Goal: Transaction & Acquisition: Subscribe to service/newsletter

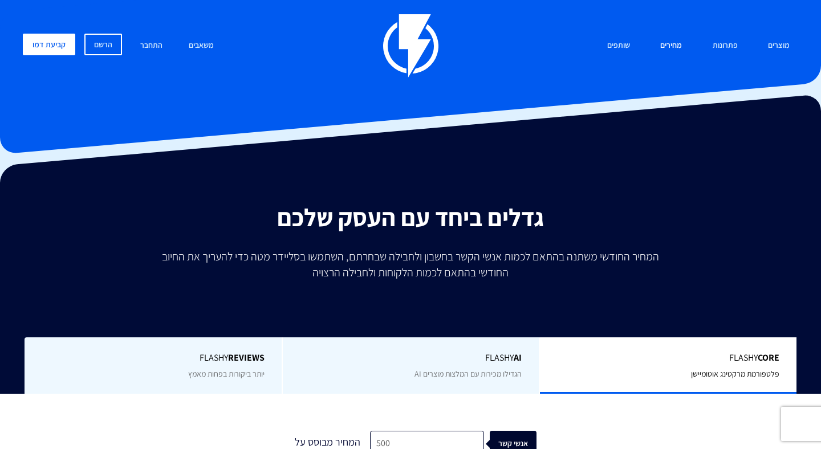
click at [685, 46] on link "מחירים" at bounding box center [671, 46] width 39 height 25
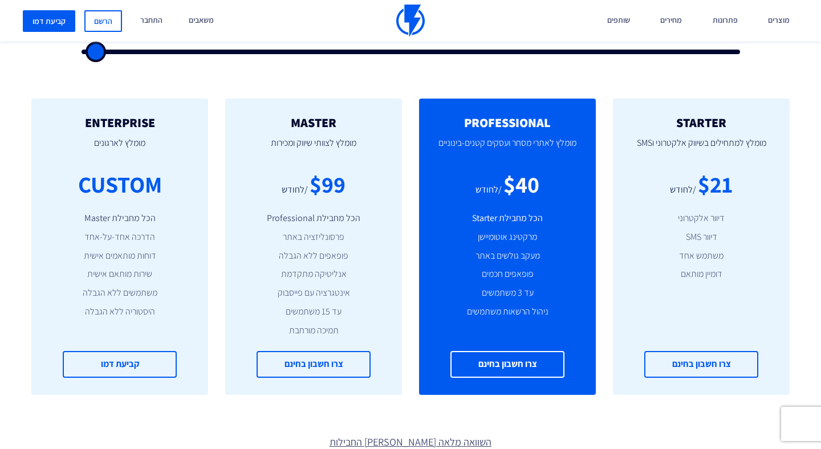
scroll to position [424, 0]
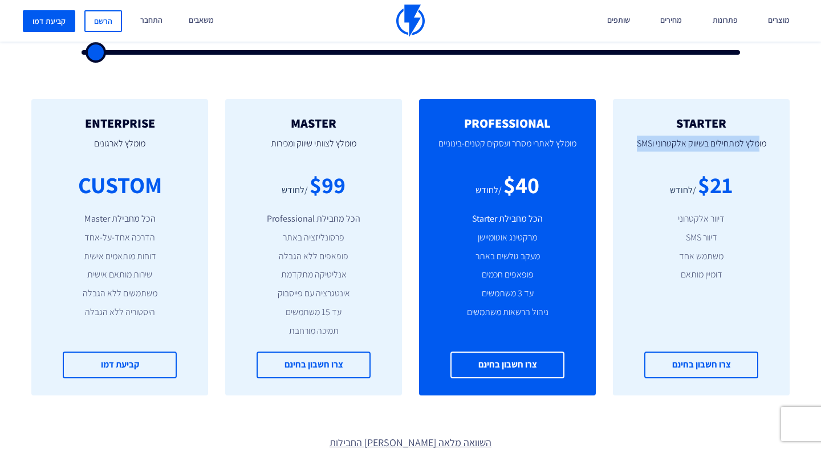
drag, startPoint x: 758, startPoint y: 145, endPoint x: 627, endPoint y: 144, distance: 130.6
click at [627, 144] on div "STARTER מומלץ למתחילים בשיווק אלקטרוני וSMS $21 /לחודש דיוור אלקטרוני דיוור SMS…" at bounding box center [701, 247] width 177 height 297
drag, startPoint x: 707, startPoint y: 221, endPoint x: 657, endPoint y: 266, distance: 67.0
click at [656, 259] on ul "דיוור אלקטרוני דיוור SMS משתמש אחד דומיין מותאם" at bounding box center [701, 247] width 143 height 69
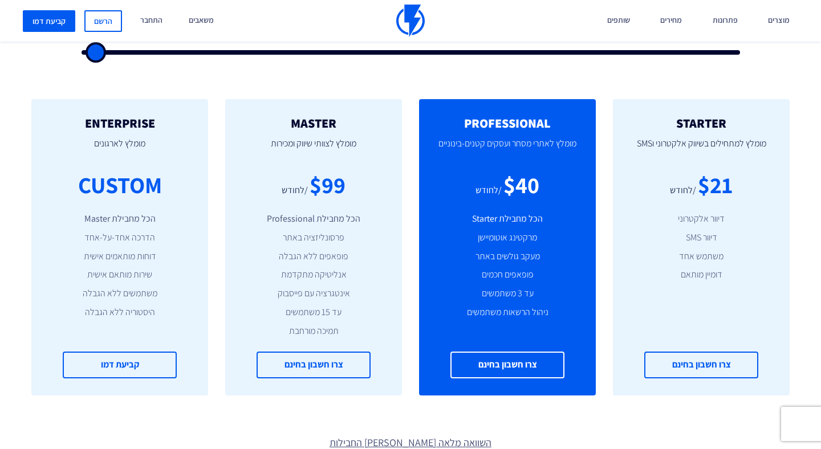
click at [671, 268] on ul "דיוור אלקטרוני דיוור SMS משתמש אחד דומיין מותאם" at bounding box center [701, 247] width 143 height 69
